Goal: Check status: Check status

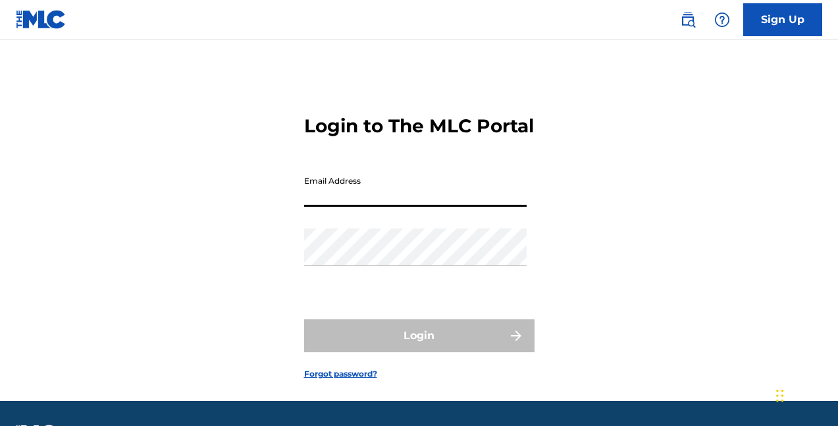
type input "[EMAIL_ADDRESS][DOMAIN_NAME]"
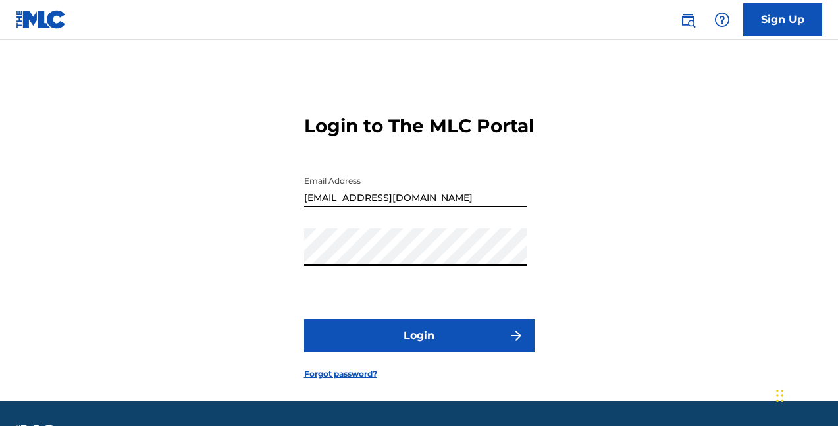
click at [397, 352] on button "Login" at bounding box center [419, 335] width 230 height 33
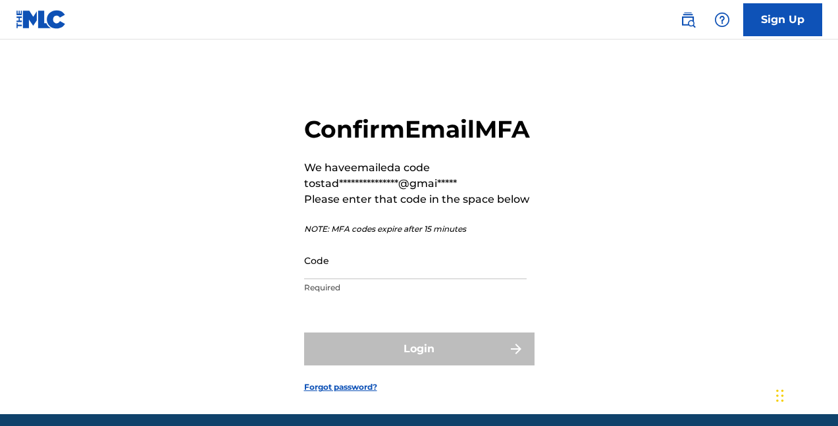
click at [378, 279] on input "Code" at bounding box center [415, 260] width 222 height 38
click at [362, 279] on input "Code" at bounding box center [415, 260] width 222 height 38
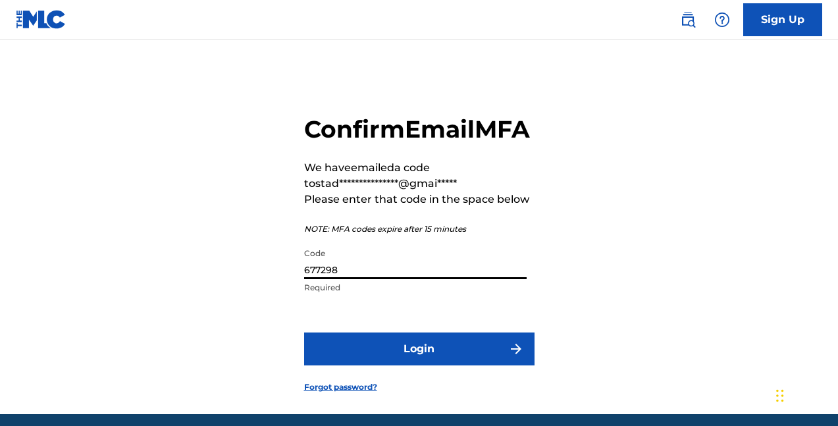
type input "677298"
click at [418, 365] on button "Login" at bounding box center [419, 348] width 230 height 33
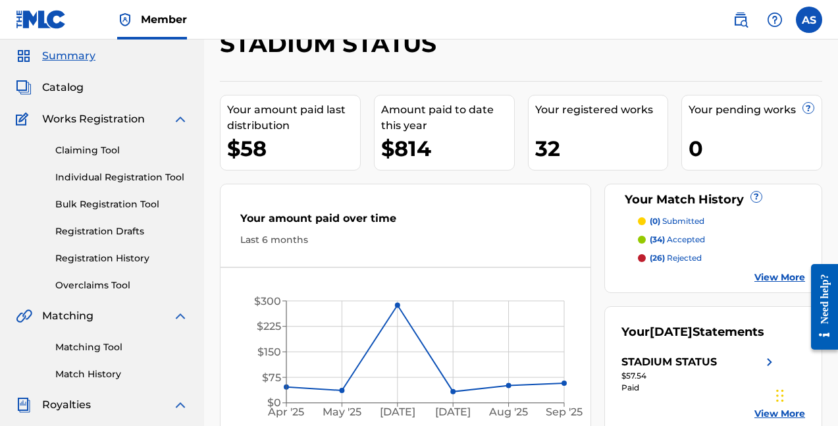
scroll to position [43, 0]
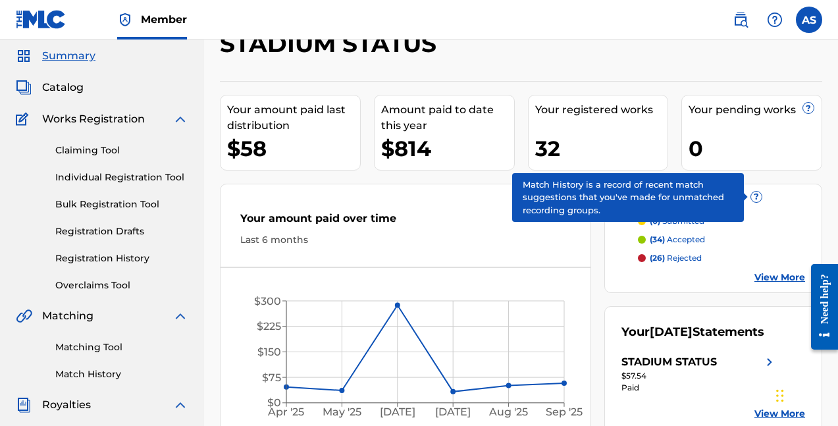
click at [680, 255] on p "(26) rejected" at bounding box center [675, 258] width 52 height 12
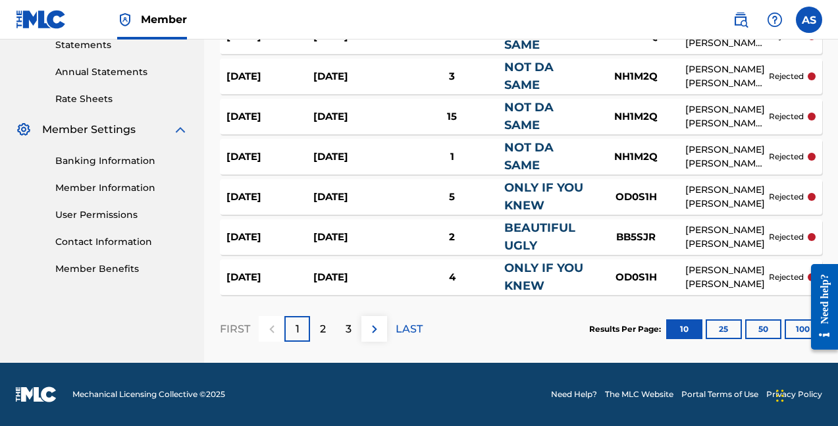
scroll to position [461, 0]
click at [788, 332] on button "100" at bounding box center [802, 329] width 36 height 20
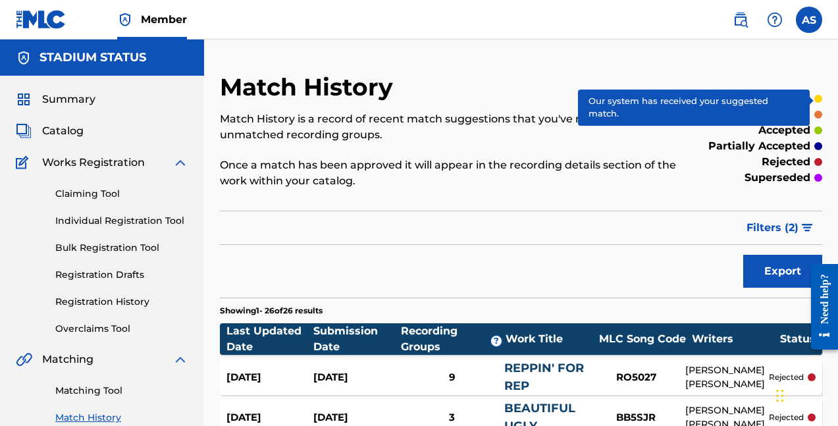
scroll to position [0, 0]
click at [647, 99] on div "Match History Match History is a record of recent match suggestions that you've…" at bounding box center [452, 138] width 464 height 132
click at [818, 99] on div at bounding box center [818, 99] width 8 height 8
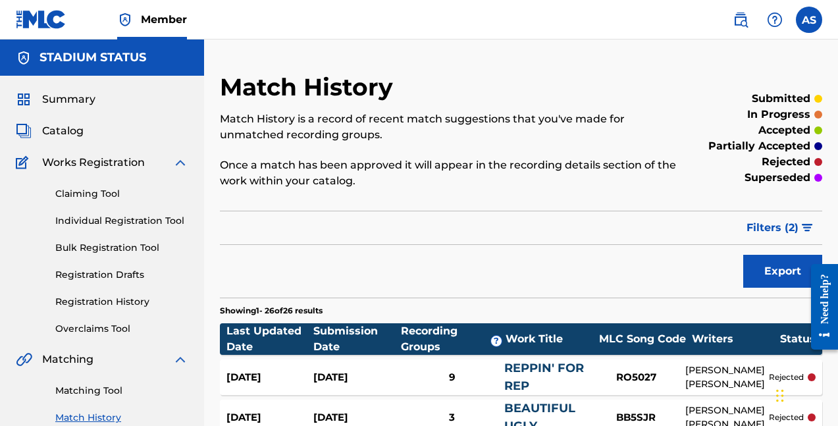
click at [57, 100] on span "Summary" at bounding box center [68, 99] width 53 height 16
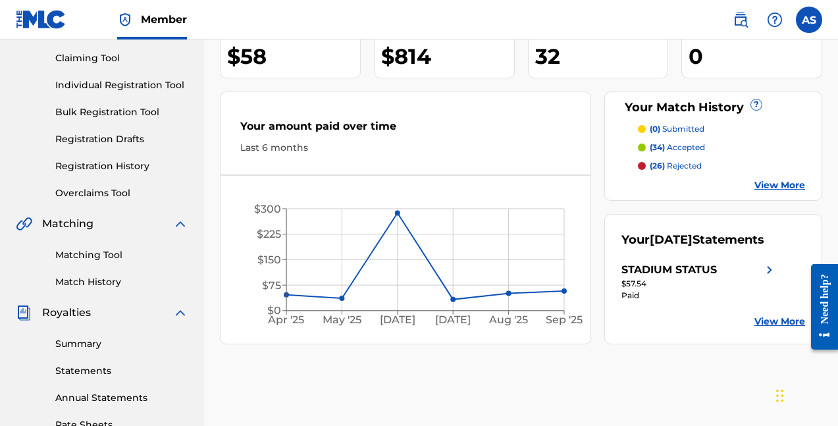
scroll to position [161, 0]
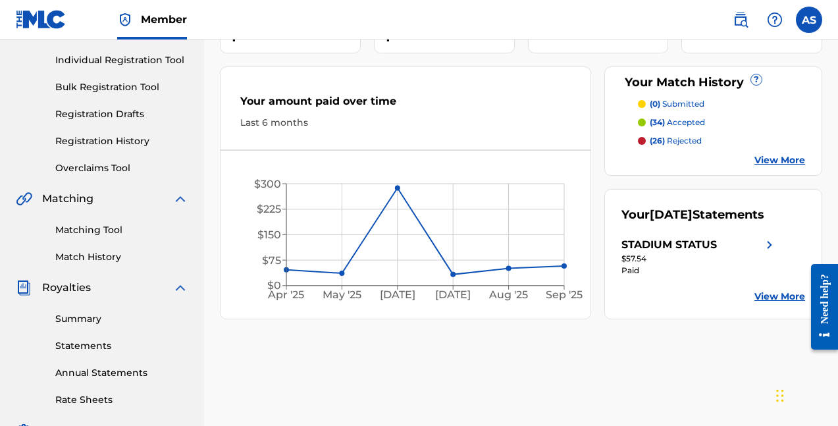
click at [778, 163] on link "View More" at bounding box center [779, 160] width 51 height 14
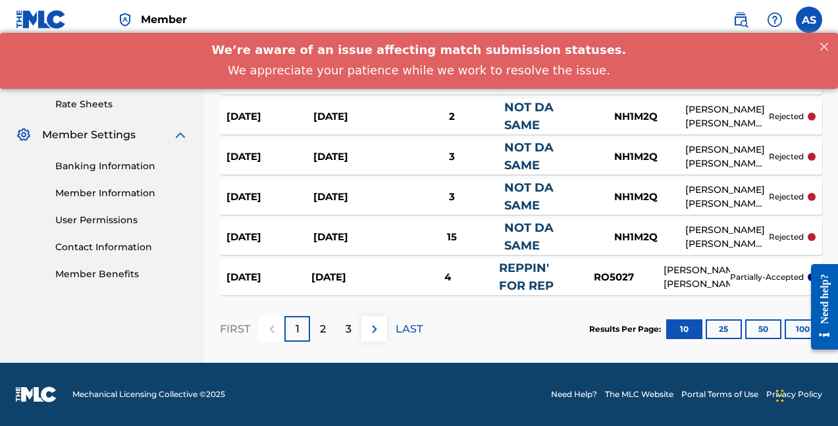
scroll to position [456, 0]
click at [792, 335] on button "100" at bounding box center [802, 329] width 36 height 20
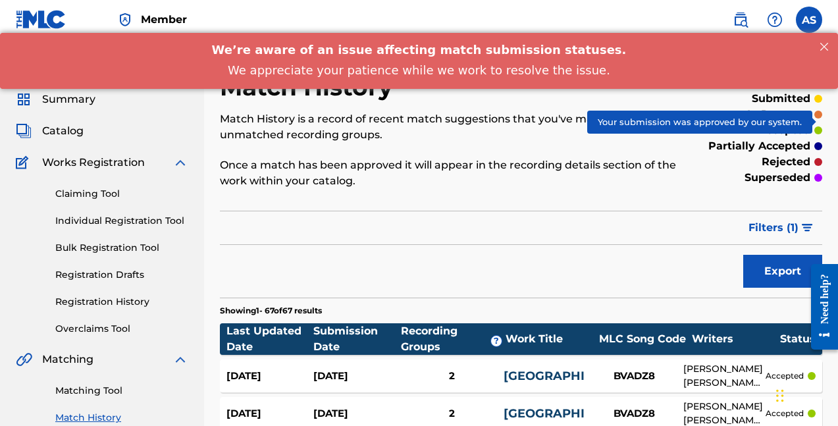
scroll to position [0, 0]
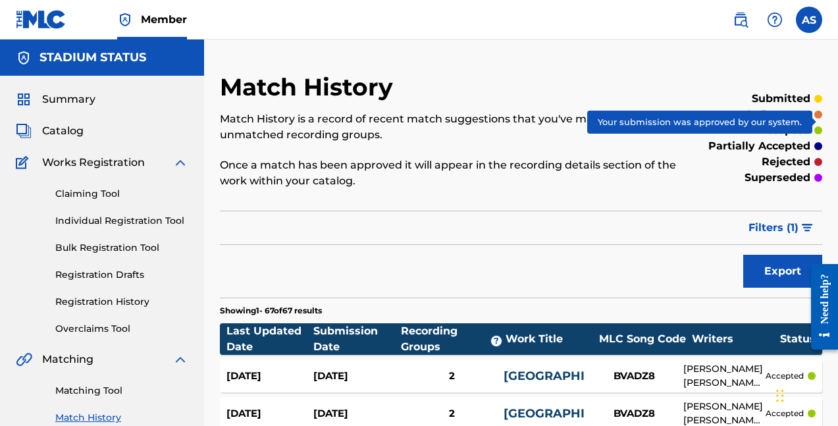
click at [69, 99] on span "Summary" at bounding box center [68, 99] width 53 height 16
